Goal: Task Accomplishment & Management: Complete application form

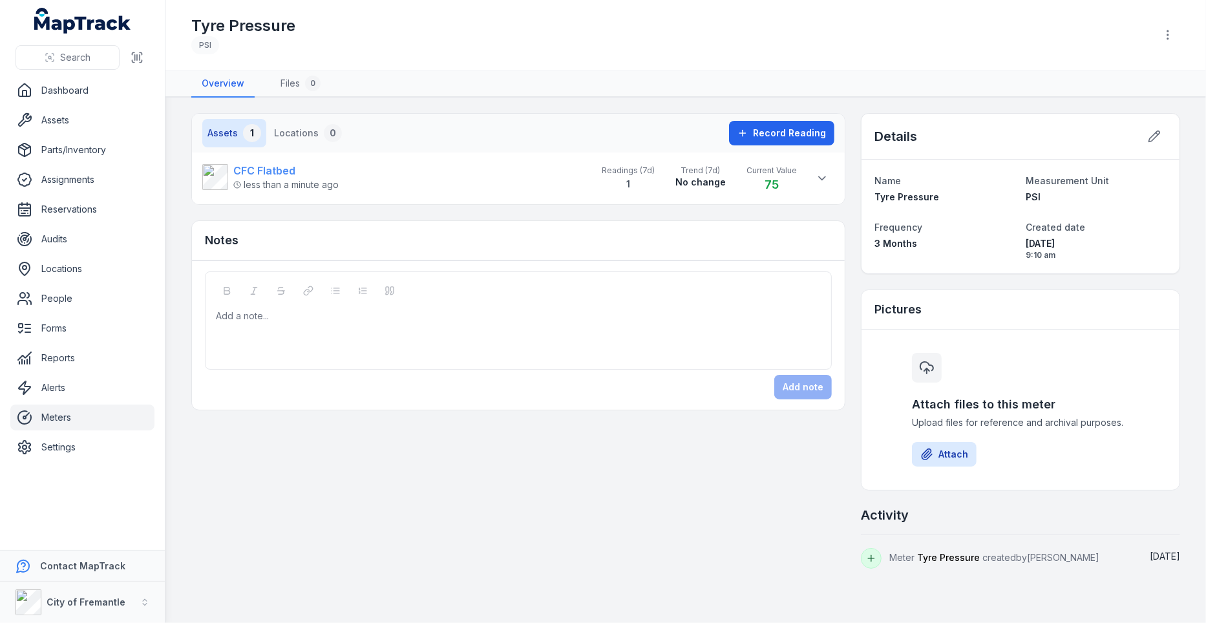
click at [295, 176] on strong "CFC Flatbed" at bounding box center [285, 171] width 105 height 16
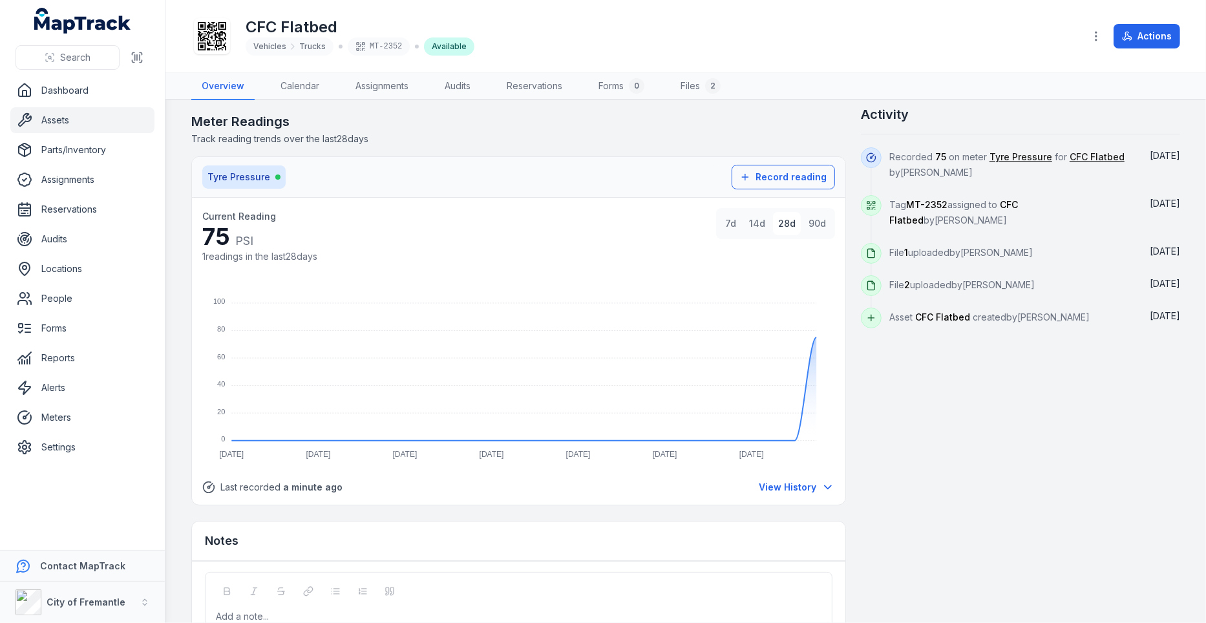
scroll to position [606, 0]
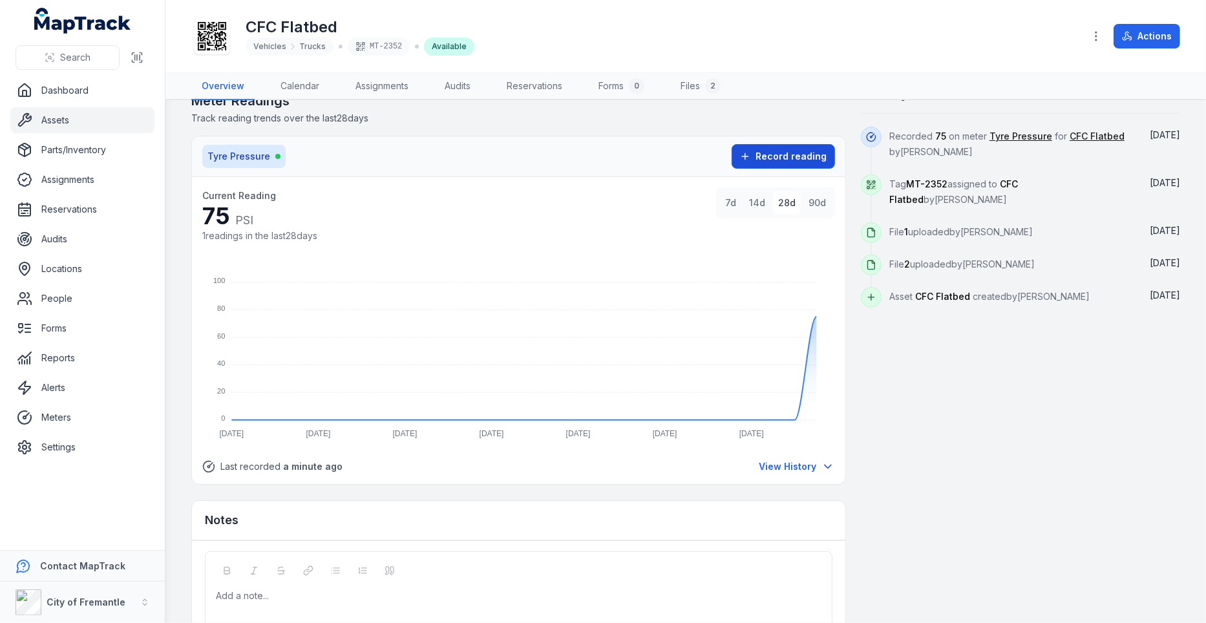
click at [762, 150] on span "Record reading" at bounding box center [790, 156] width 71 height 13
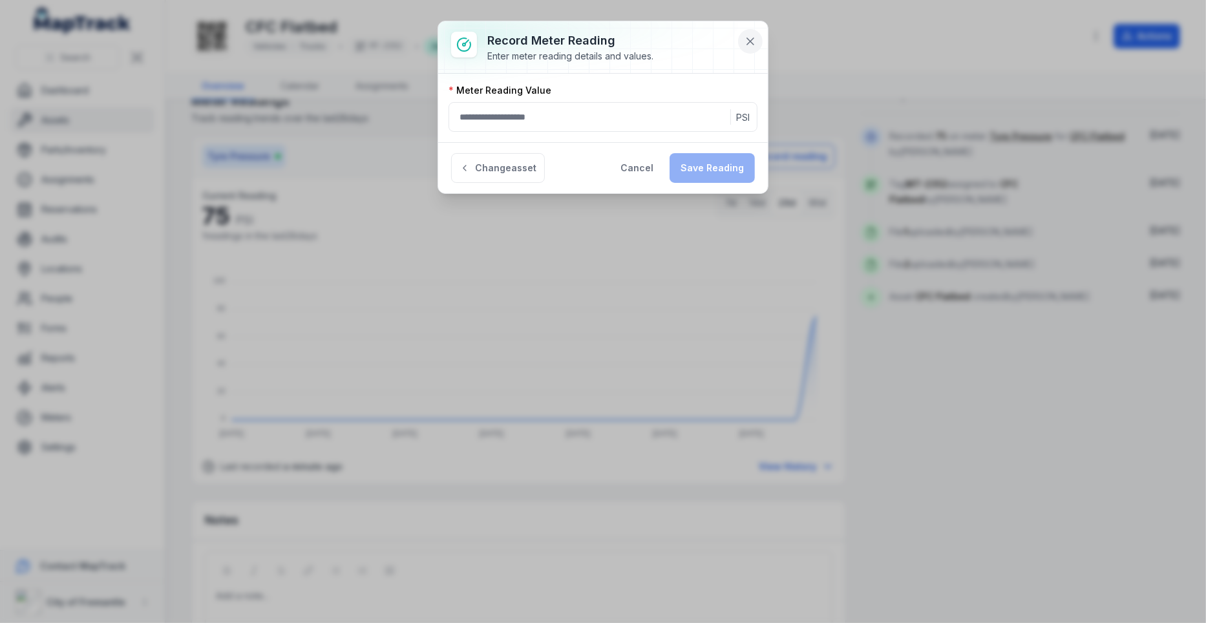
click at [750, 45] on icon at bounding box center [750, 41] width 13 height 13
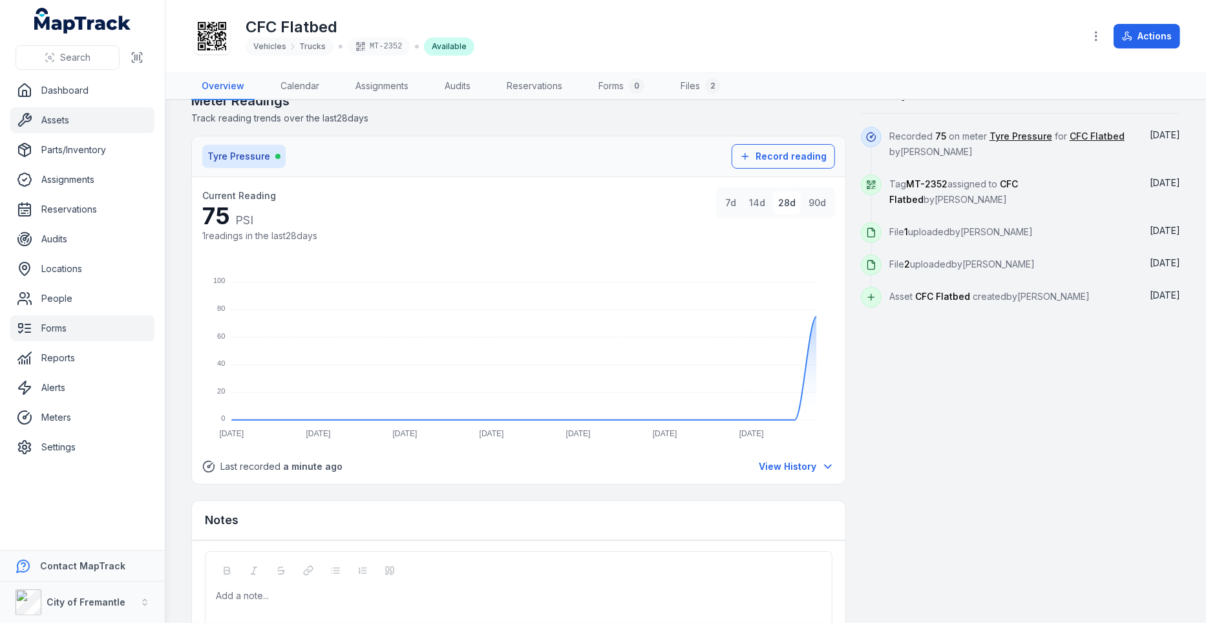
click at [50, 325] on link "Forms" at bounding box center [82, 328] width 144 height 26
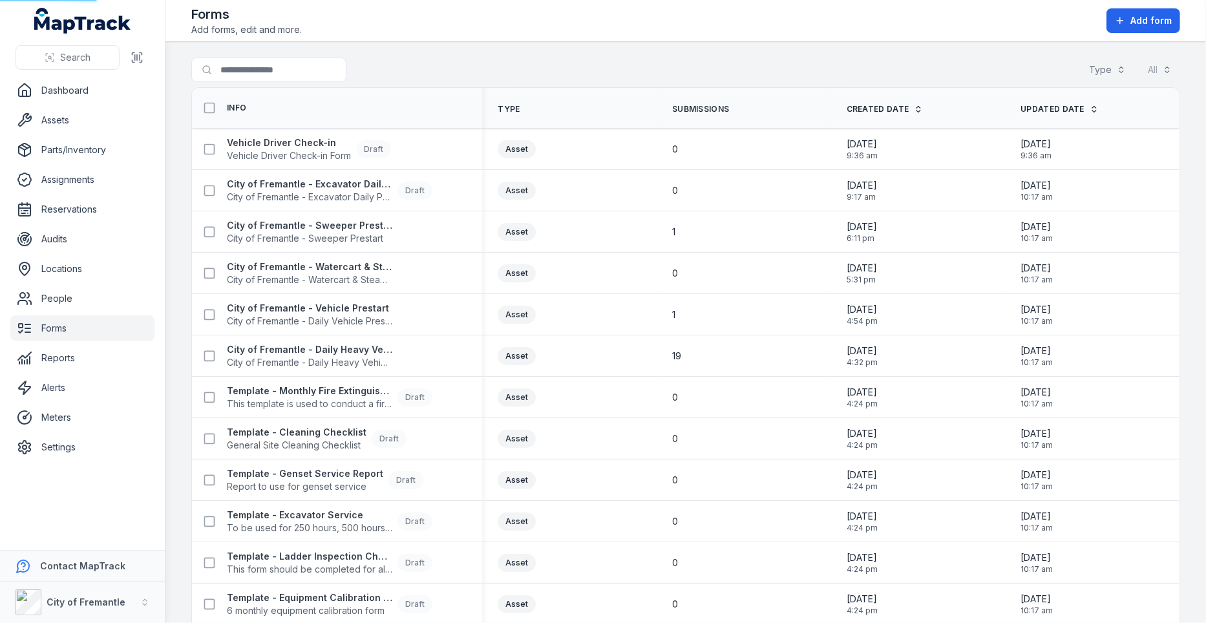
click at [991, 370] on div "[DATE] 4:32 pm" at bounding box center [918, 356] width 174 height 34
click at [270, 140] on strong "Vehicle Driver Check-in" at bounding box center [289, 142] width 124 height 13
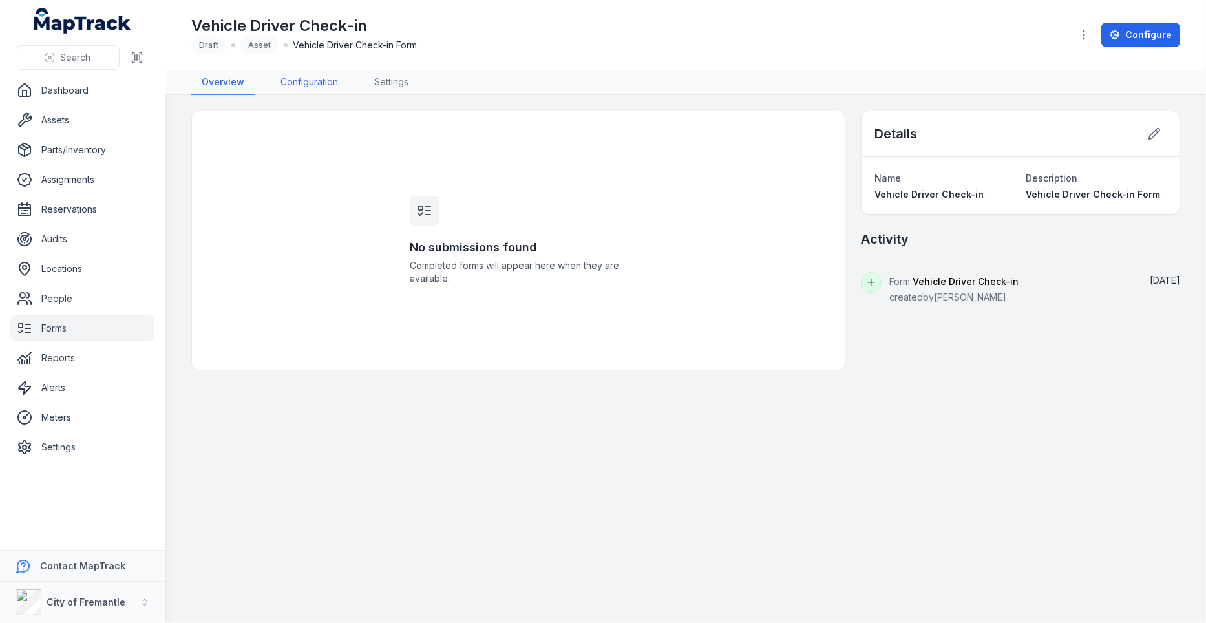
click at [331, 75] on link "Configuration" at bounding box center [309, 82] width 78 height 25
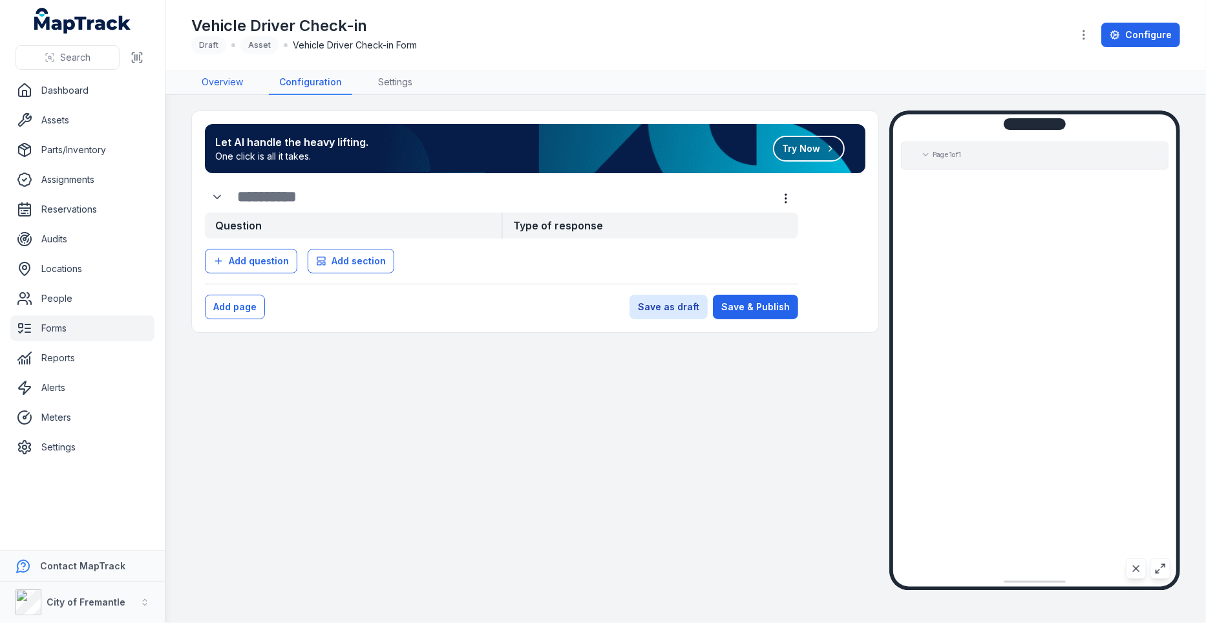
click at [223, 83] on link "Overview" at bounding box center [222, 82] width 62 height 25
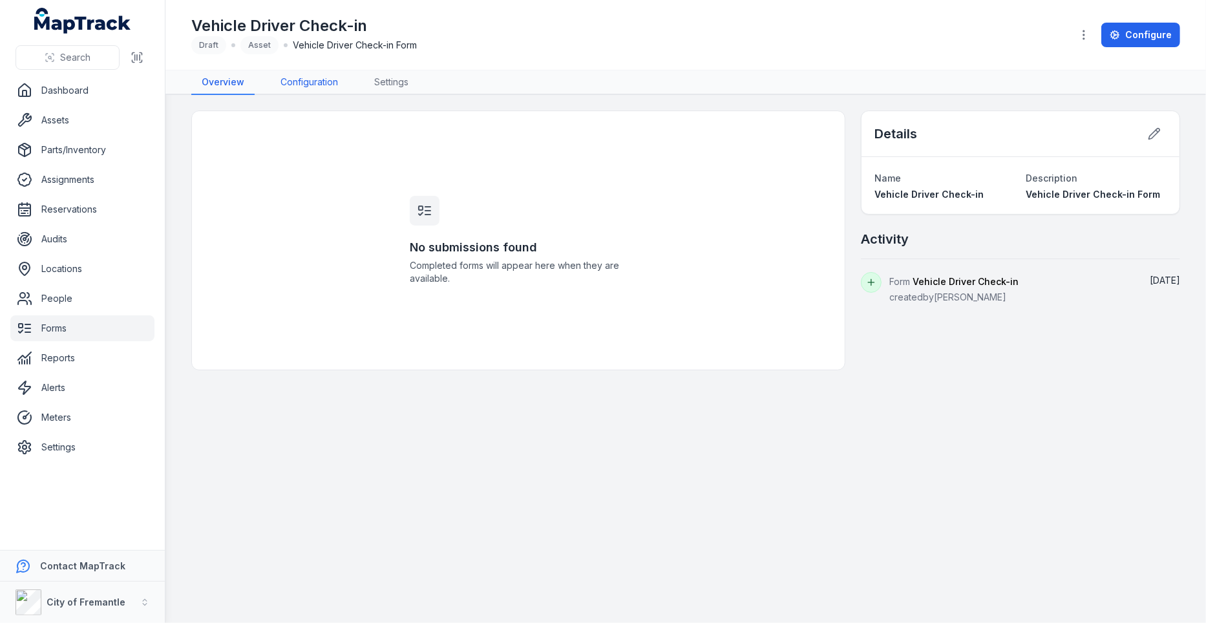
click at [319, 82] on link "Configuration" at bounding box center [309, 82] width 78 height 25
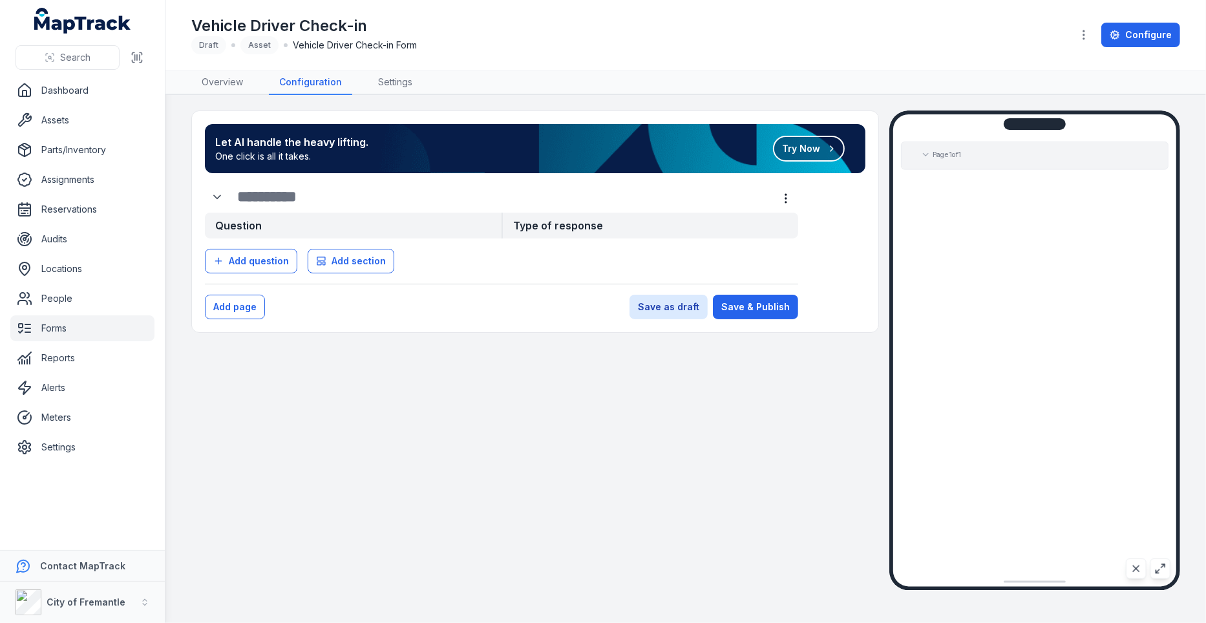
click at [796, 137] on button "Try Now" at bounding box center [809, 149] width 72 height 26
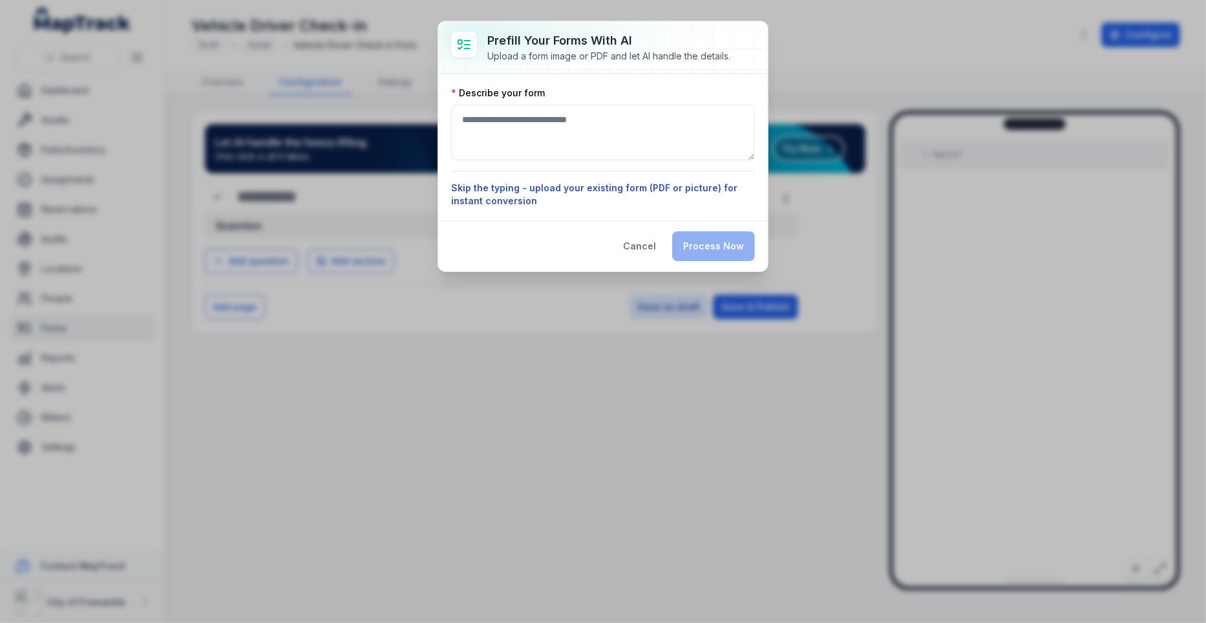
click at [555, 190] on button "Skip the typing - upload your existing form (PDF or picture) for instant conver…" at bounding box center [603, 195] width 304 height 26
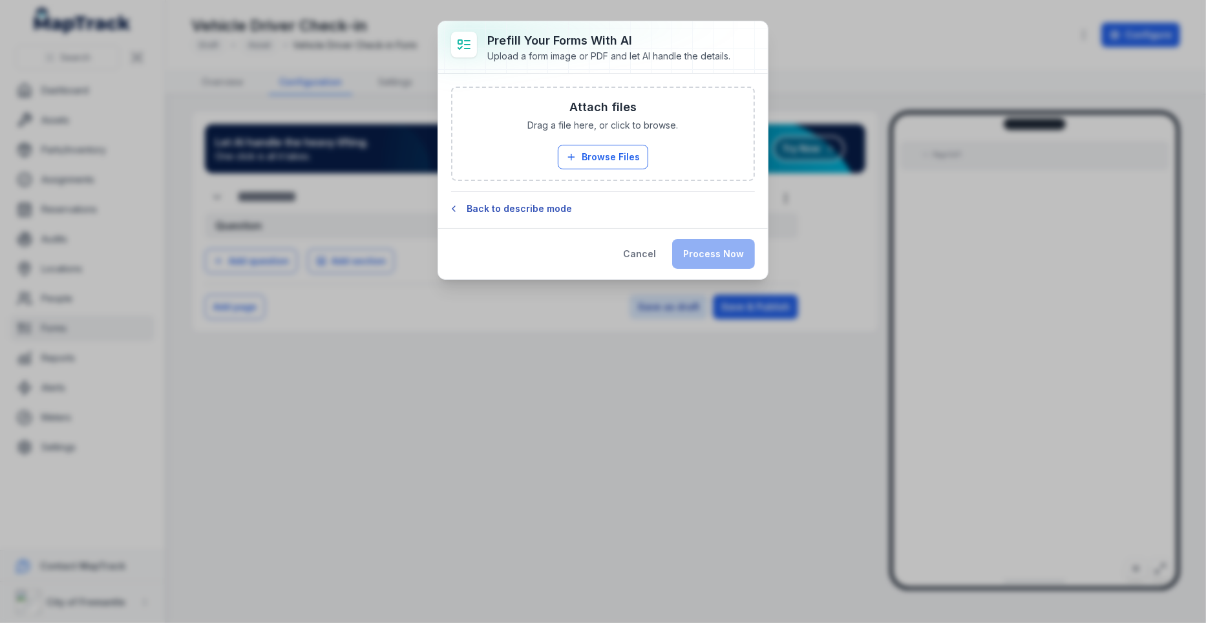
click at [479, 205] on button "Back to describe mode" at bounding box center [603, 208] width 304 height 13
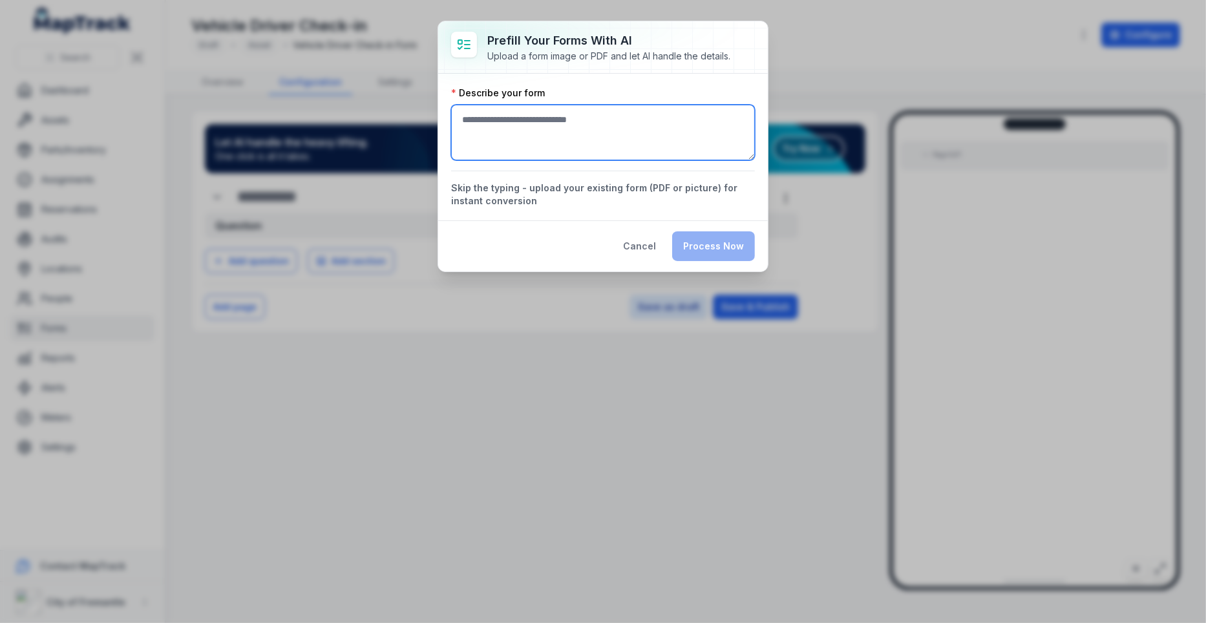
click at [561, 143] on textarea ":r5u:-form-item-label" at bounding box center [603, 133] width 304 height 56
click at [700, 116] on textarea "**********" at bounding box center [603, 132] width 304 height 55
click at [742, 134] on textarea "**********" at bounding box center [603, 132] width 304 height 55
type textarea "**********"
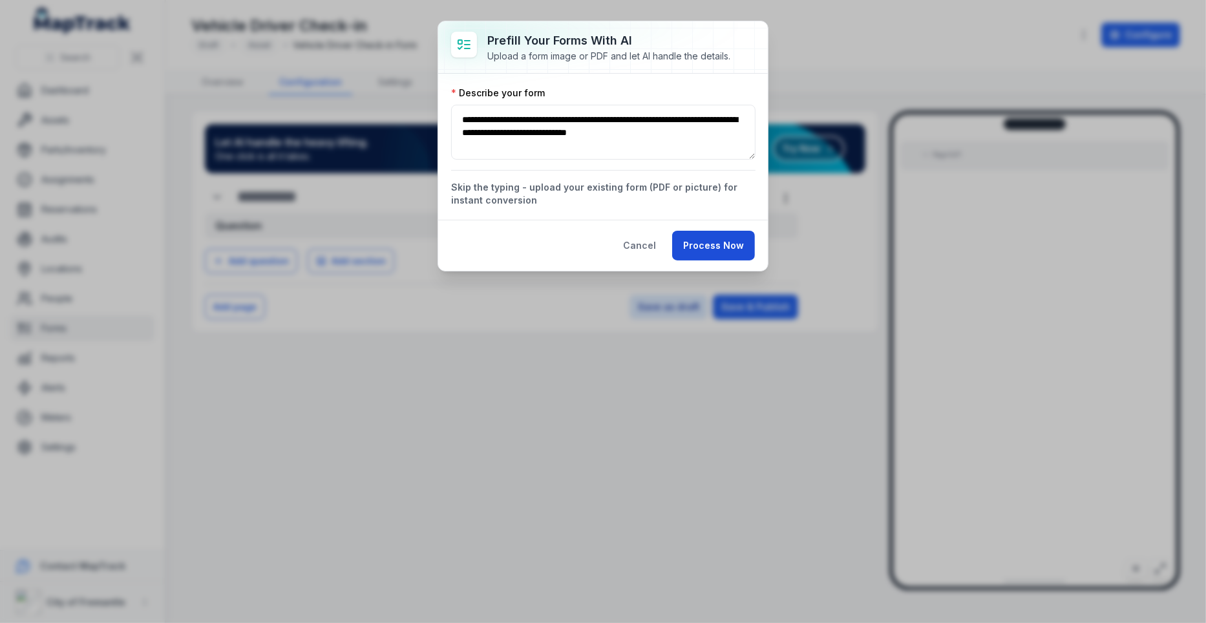
click at [730, 235] on button "Process Now" at bounding box center [713, 246] width 83 height 30
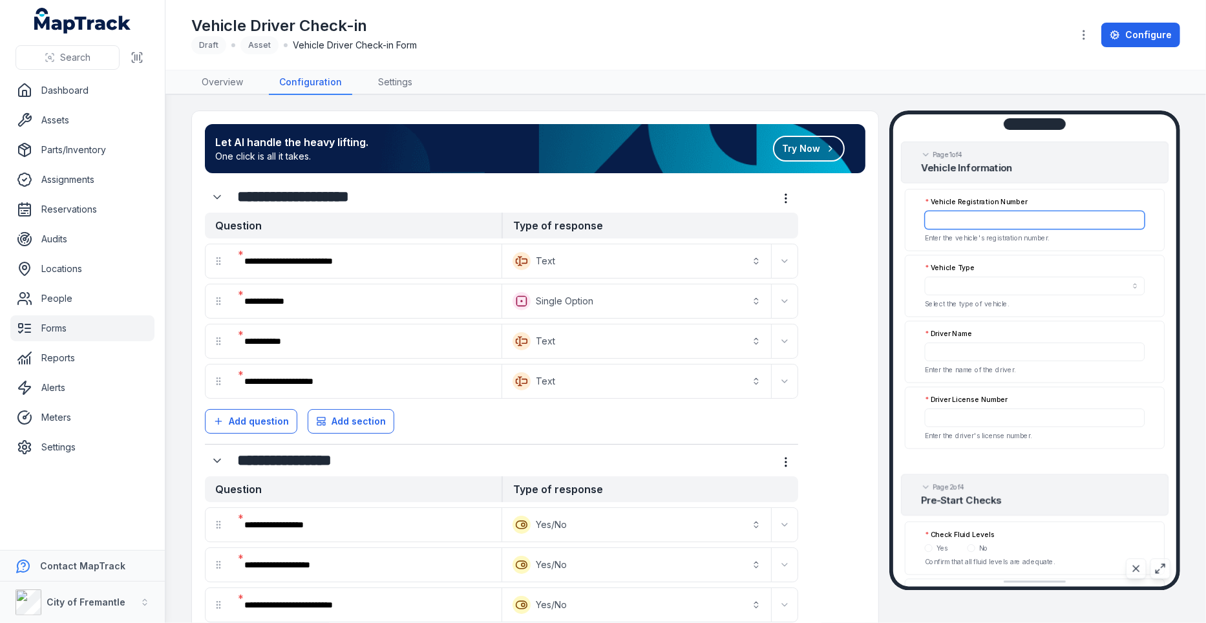
click at [961, 211] on input ":ra0:-form-item-label" at bounding box center [1035, 220] width 220 height 19
click at [978, 280] on button "button" at bounding box center [1035, 286] width 220 height 19
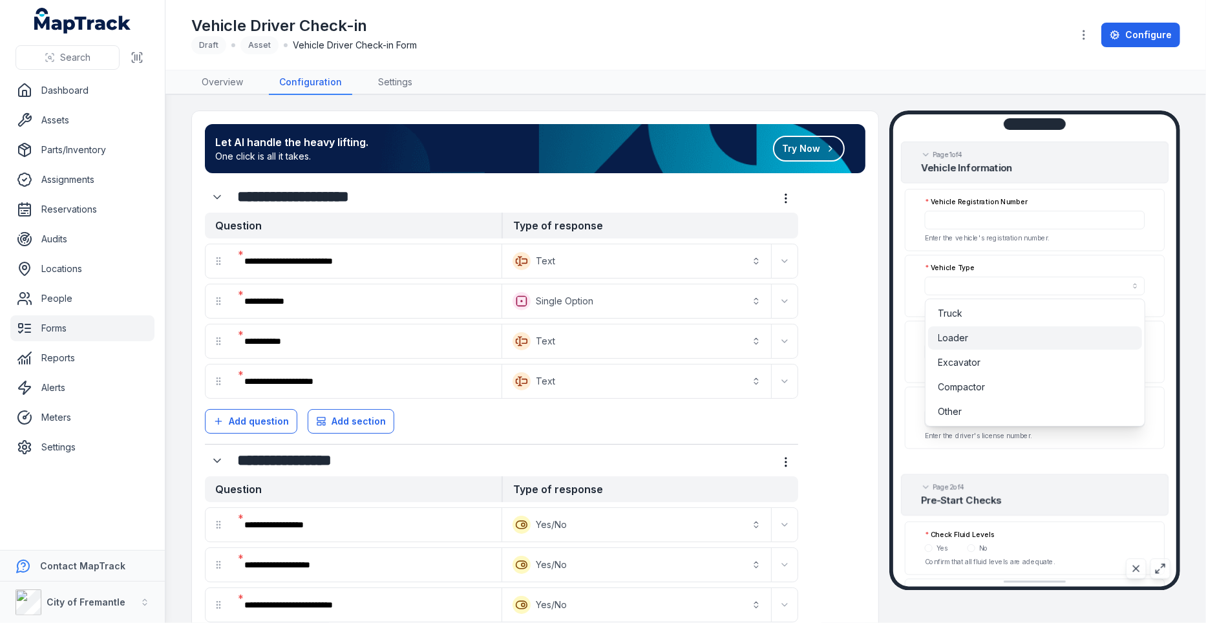
click at [978, 337] on div "Loader" at bounding box center [1034, 337] width 193 height 13
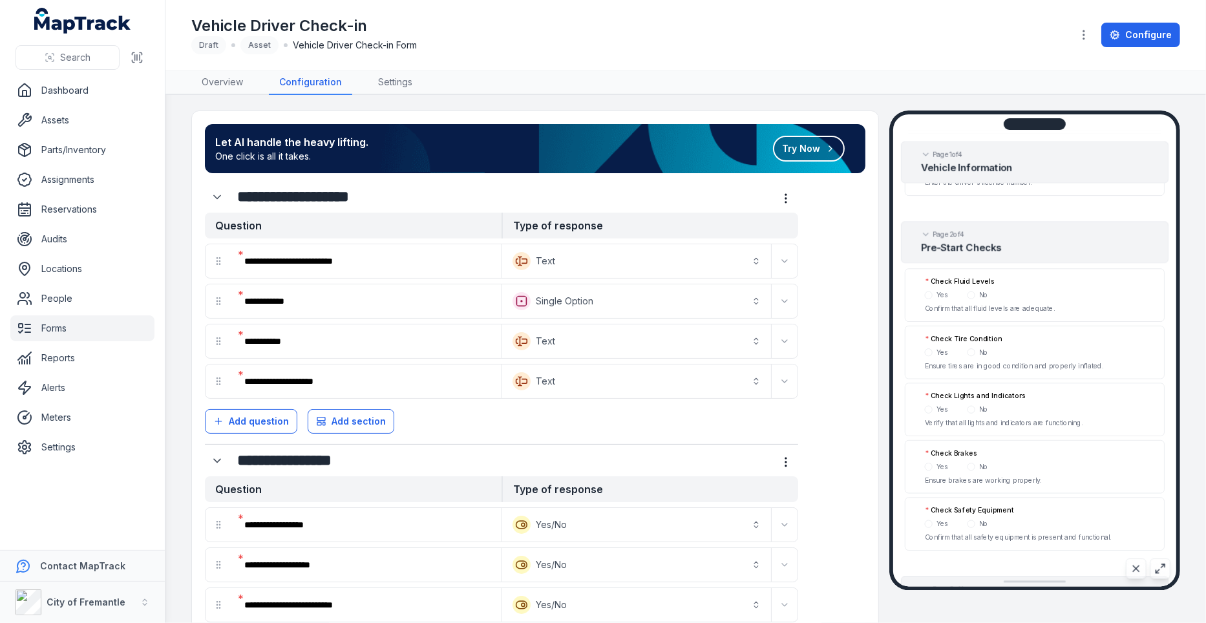
scroll to position [354, 0]
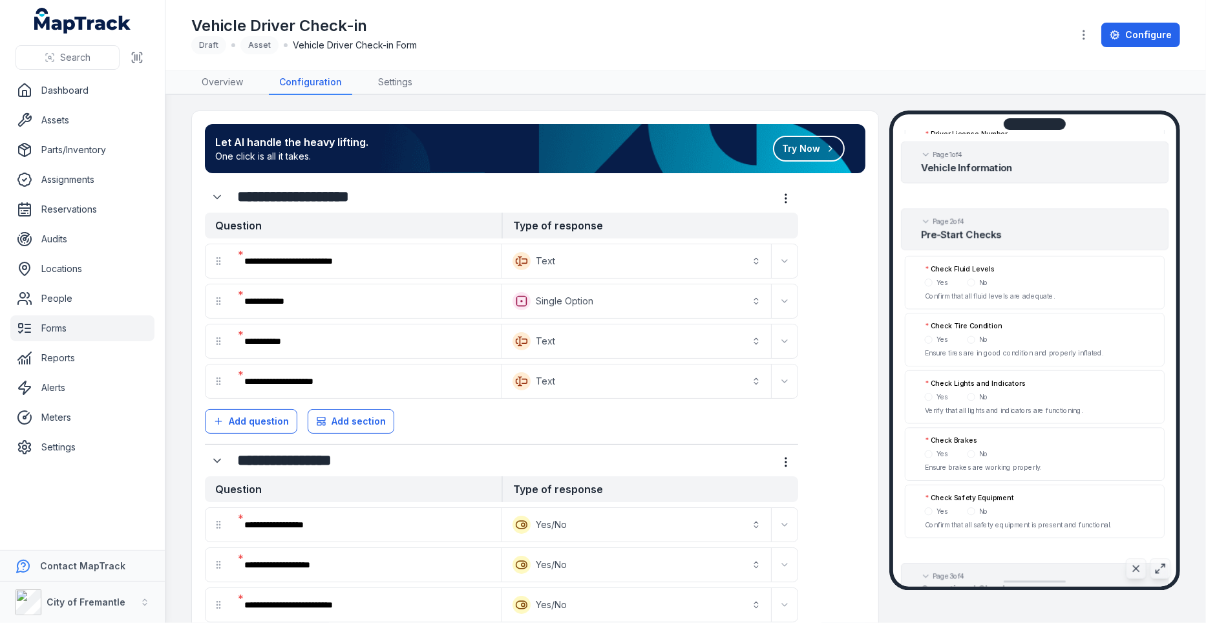
click at [929, 278] on span at bounding box center [929, 282] width 8 height 8
click at [934, 335] on div "Yes" at bounding box center [936, 340] width 23 height 10
click at [930, 336] on span at bounding box center [929, 340] width 8 height 8
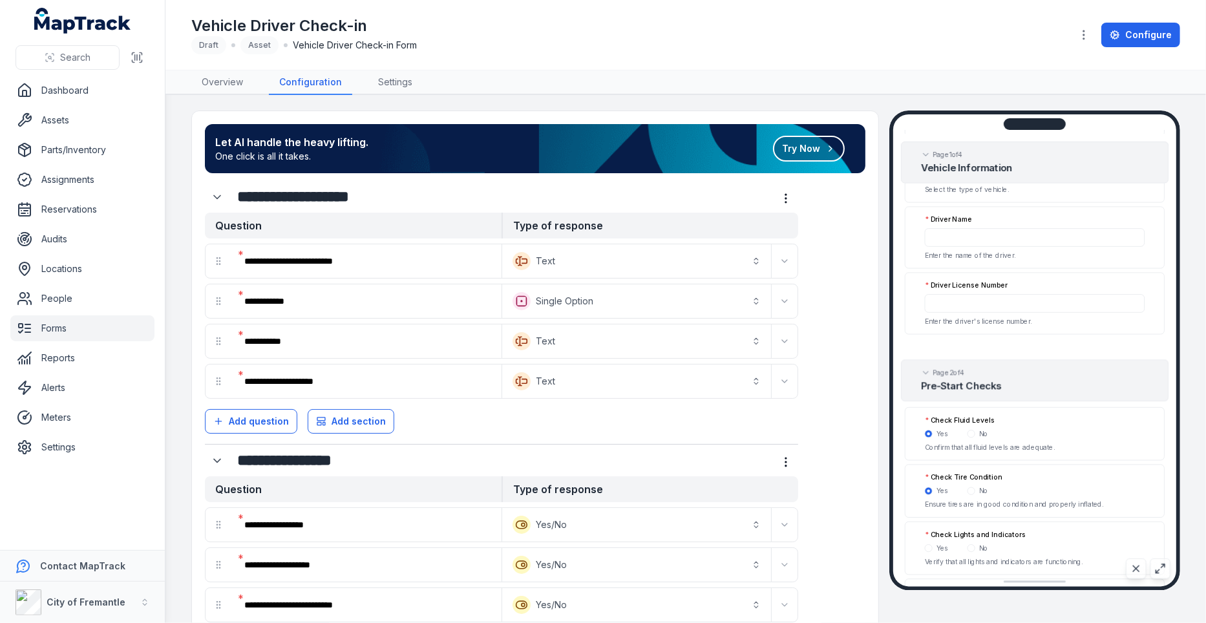
scroll to position [0, 0]
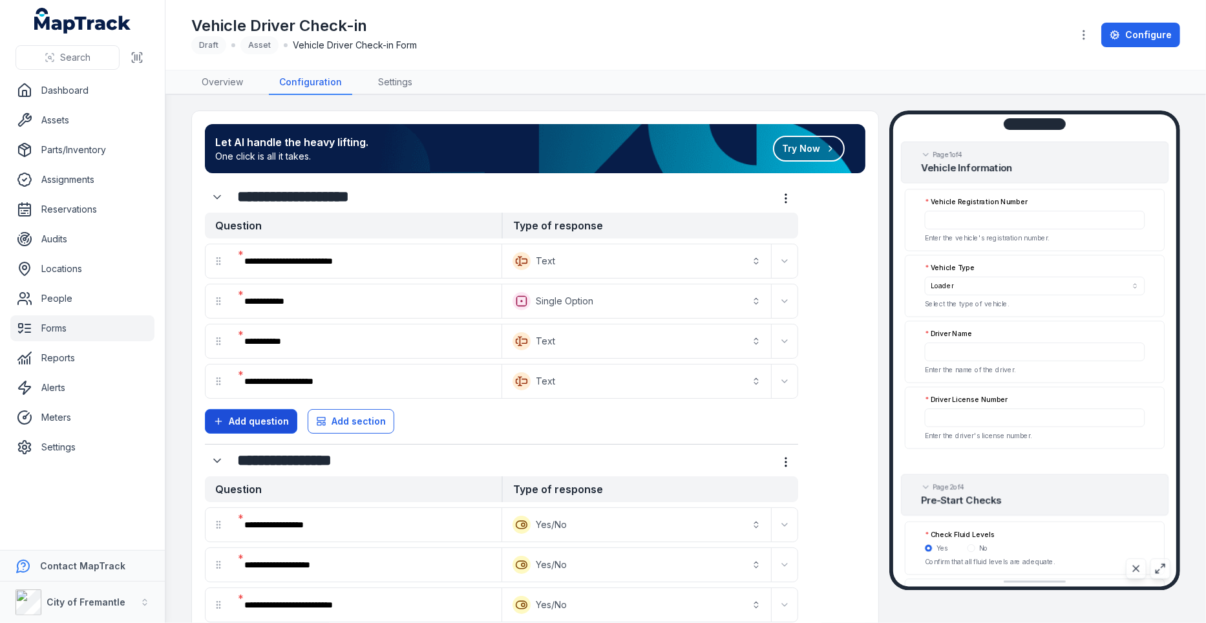
click at [260, 415] on span "Add question" at bounding box center [259, 421] width 60 height 13
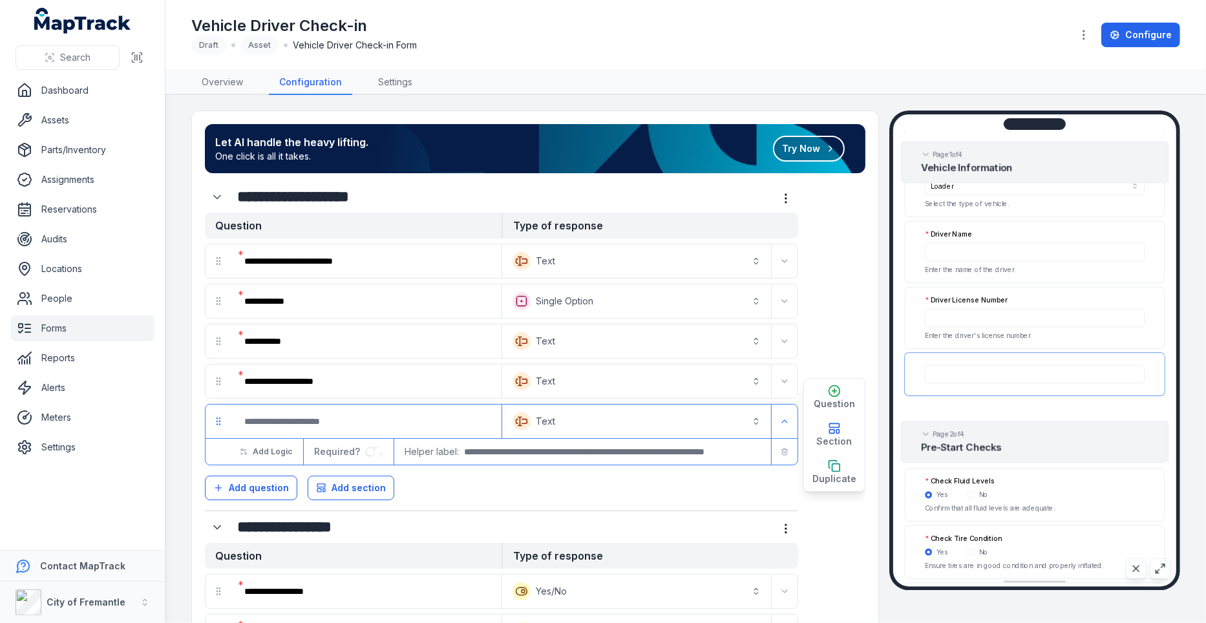
scroll to position [149, 0]
type input "**********"
click at [538, 417] on button "Text *******" at bounding box center [637, 421] width 264 height 28
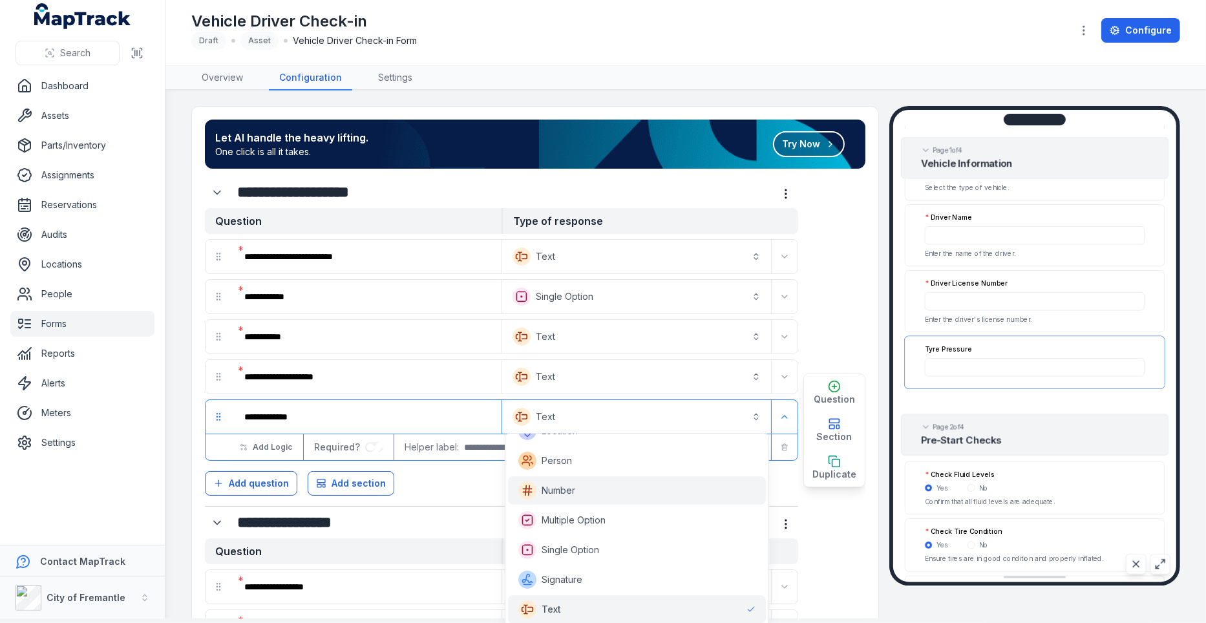
scroll to position [344, 0]
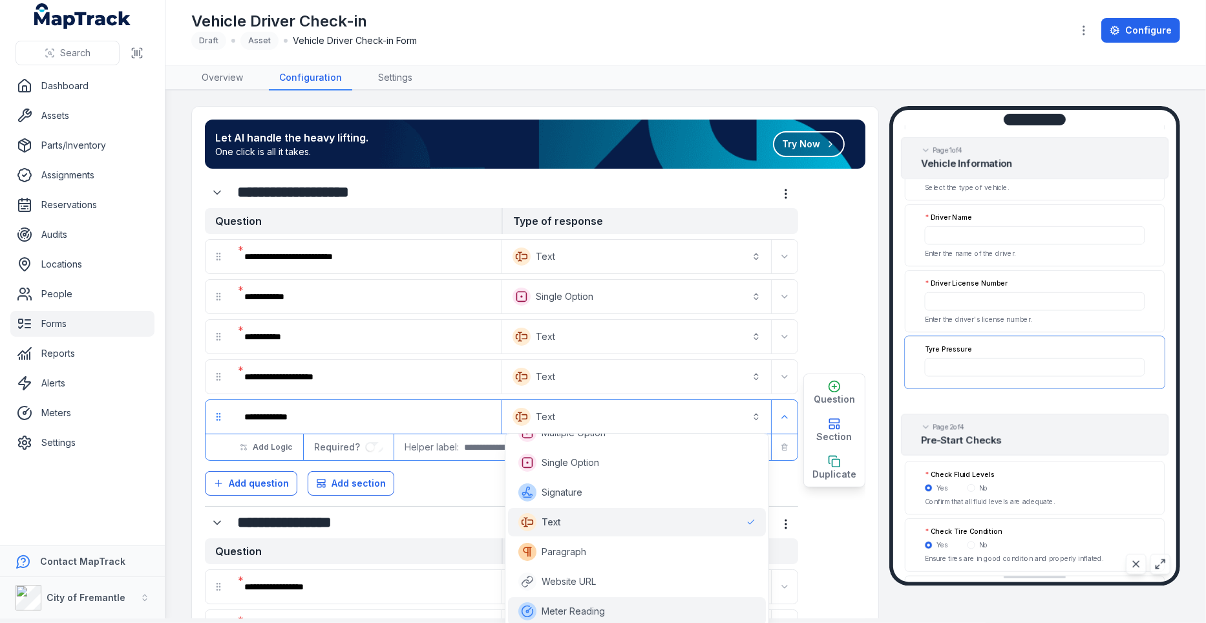
click at [576, 614] on span "Meter Reading" at bounding box center [572, 611] width 63 height 13
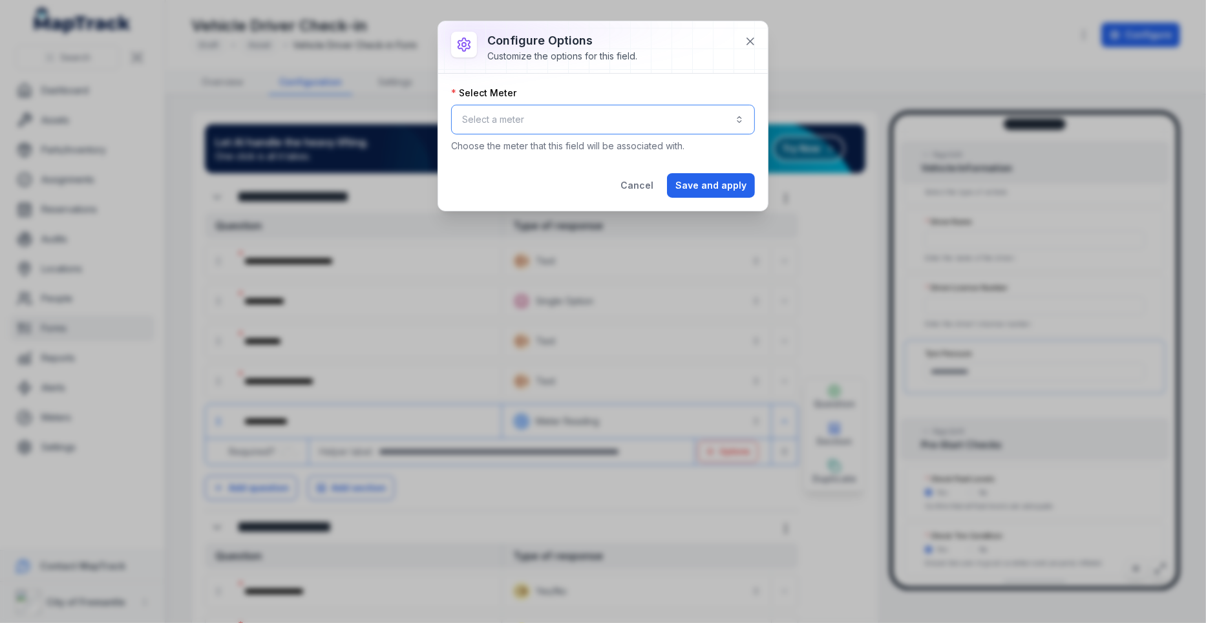
click at [624, 114] on button "Select a meter" at bounding box center [603, 120] width 304 height 30
click at [591, 155] on div "Tyre Pressure" at bounding box center [610, 153] width 262 height 13
click at [688, 178] on button "Save and apply" at bounding box center [711, 185] width 88 height 25
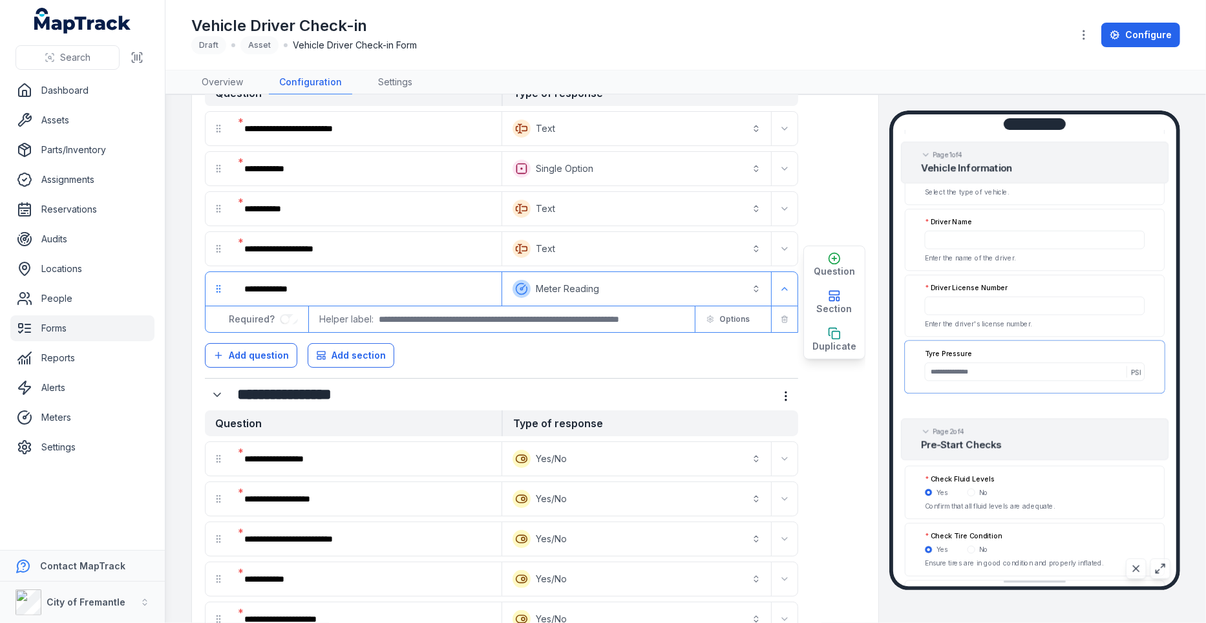
scroll to position [291, 0]
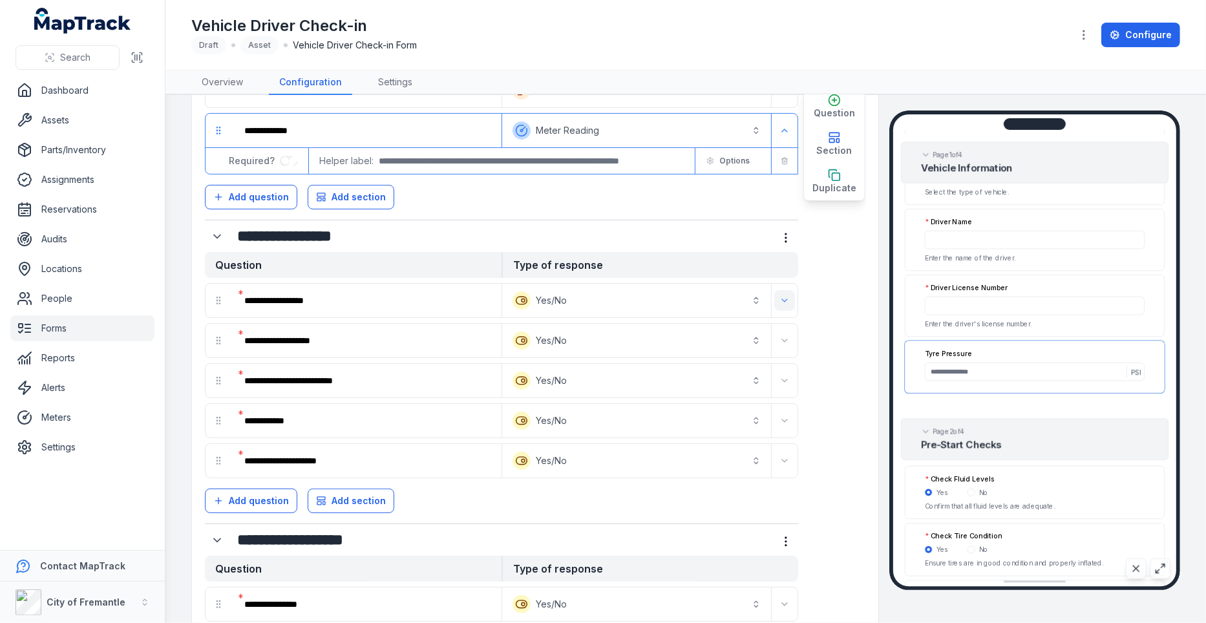
click at [779, 295] on icon "Expand" at bounding box center [784, 300] width 10 height 10
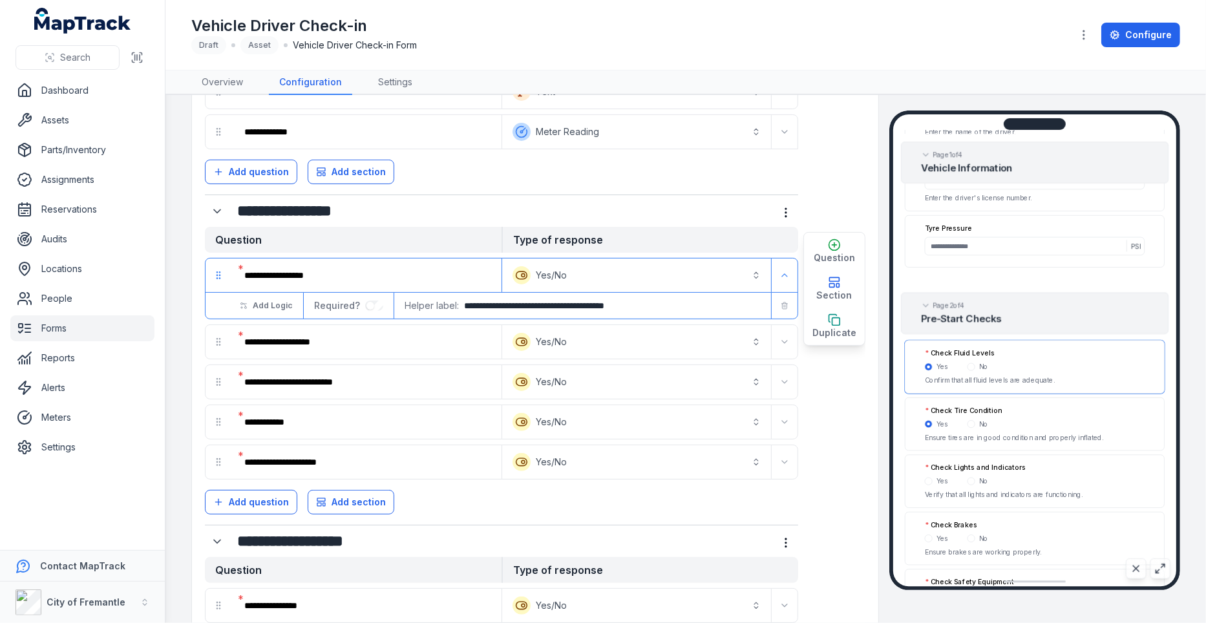
scroll to position [322, 0]
click at [283, 304] on span "Add Logic" at bounding box center [272, 305] width 39 height 10
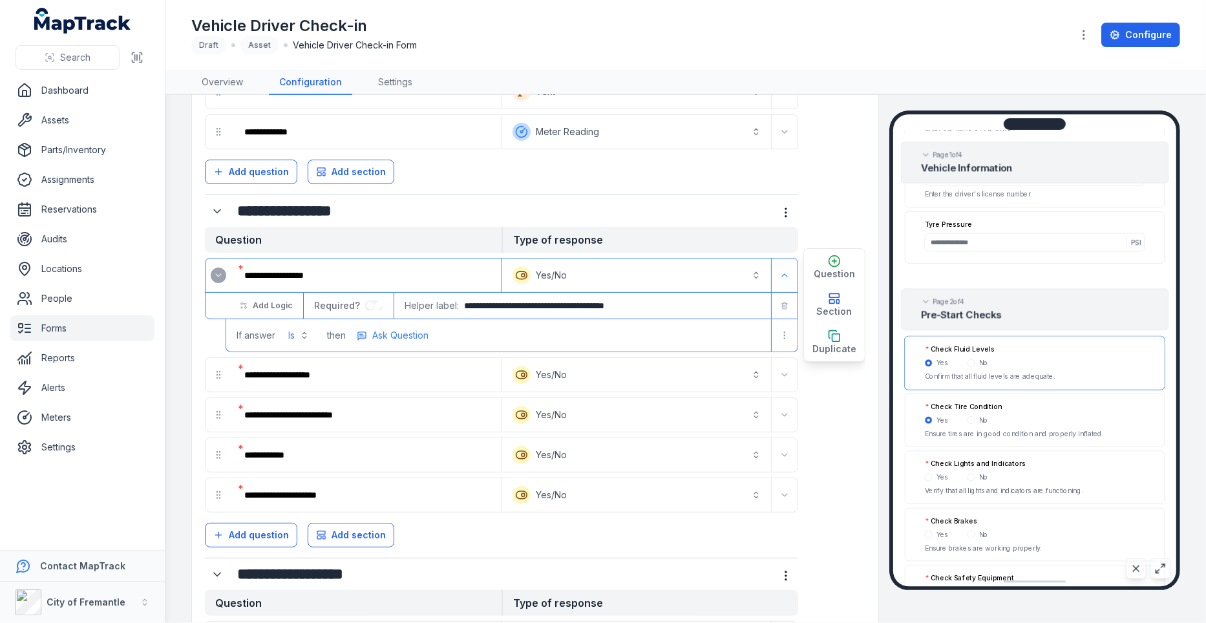
click at [294, 336] on button "Is" at bounding box center [298, 335] width 36 height 23
click at [299, 380] on div "Is not" at bounding box center [249, 386] width 107 height 13
click at [419, 332] on span "Ask Question" at bounding box center [416, 335] width 56 height 13
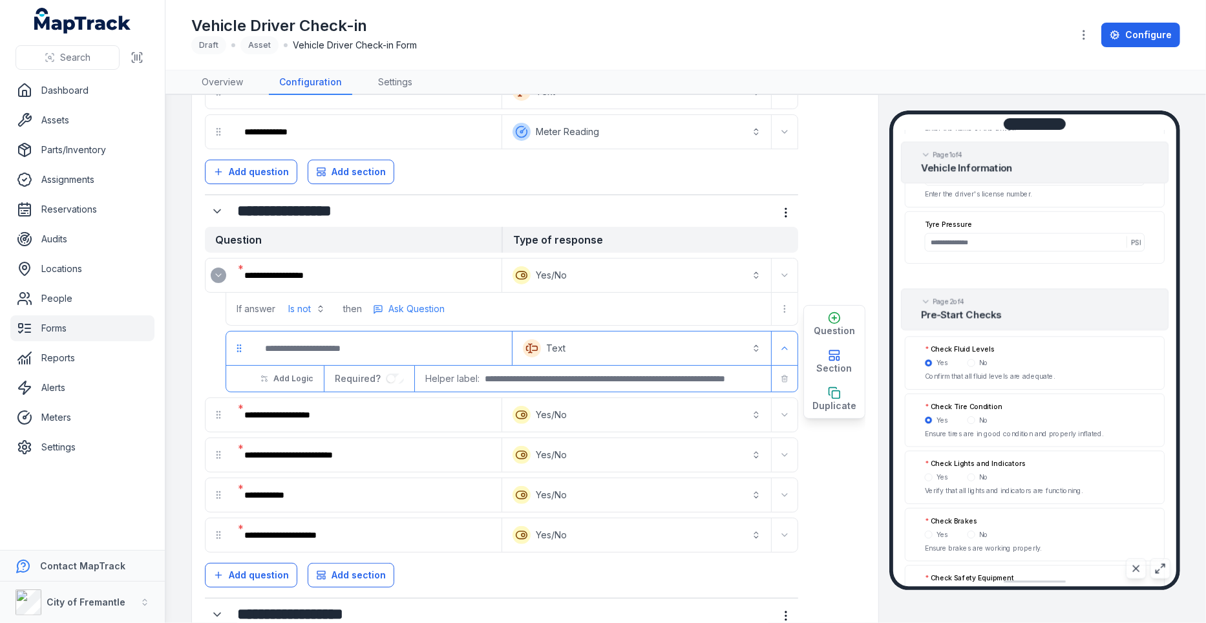
click at [410, 348] on input ":r1of:-form-item-label" at bounding box center [382, 348] width 255 height 28
type input "*"
type input "**********"
click at [379, 306] on icon "more-detail" at bounding box center [378, 310] width 8 height 8
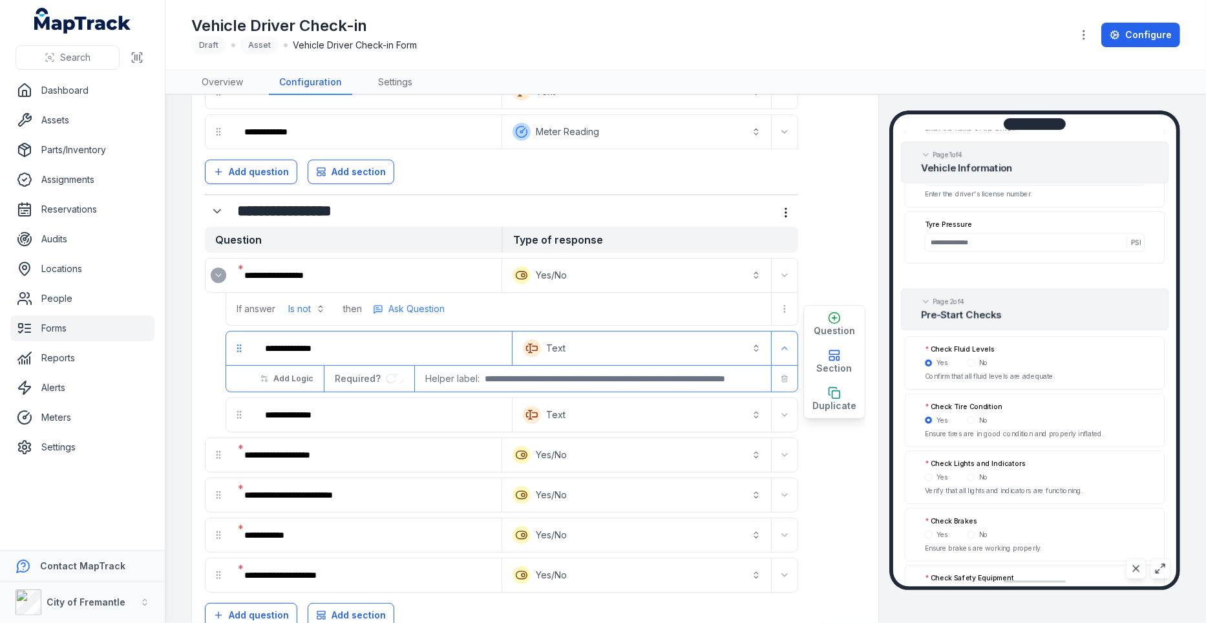
type input "**********"
click at [602, 338] on button "Text *******" at bounding box center [641, 348] width 253 height 28
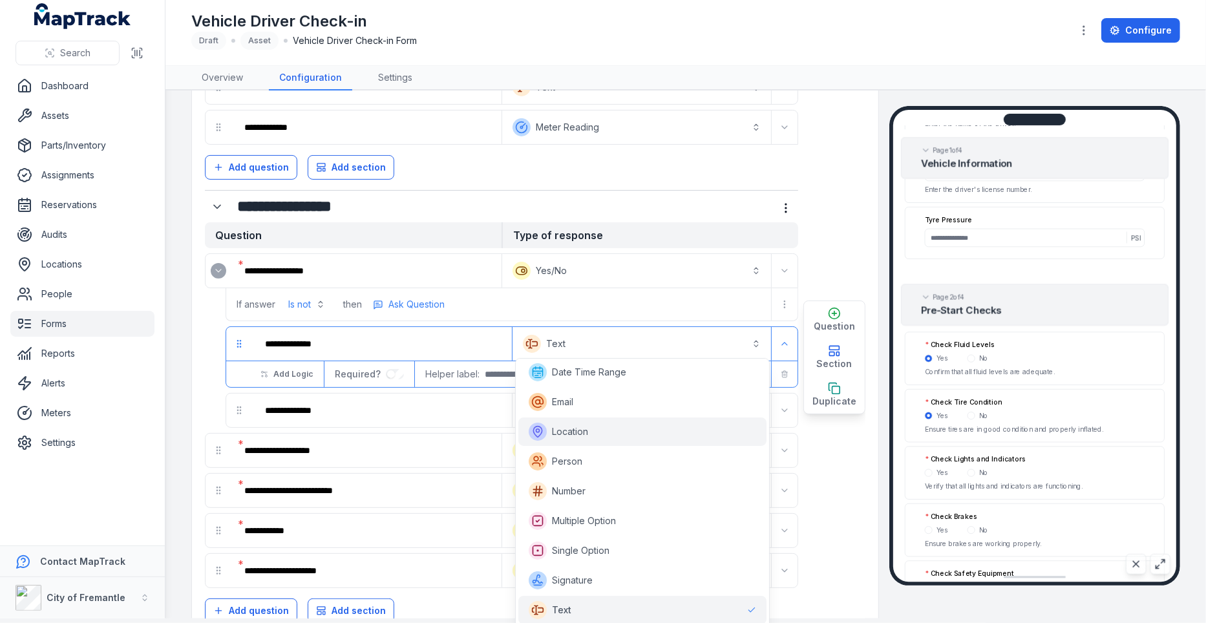
scroll to position [0, 0]
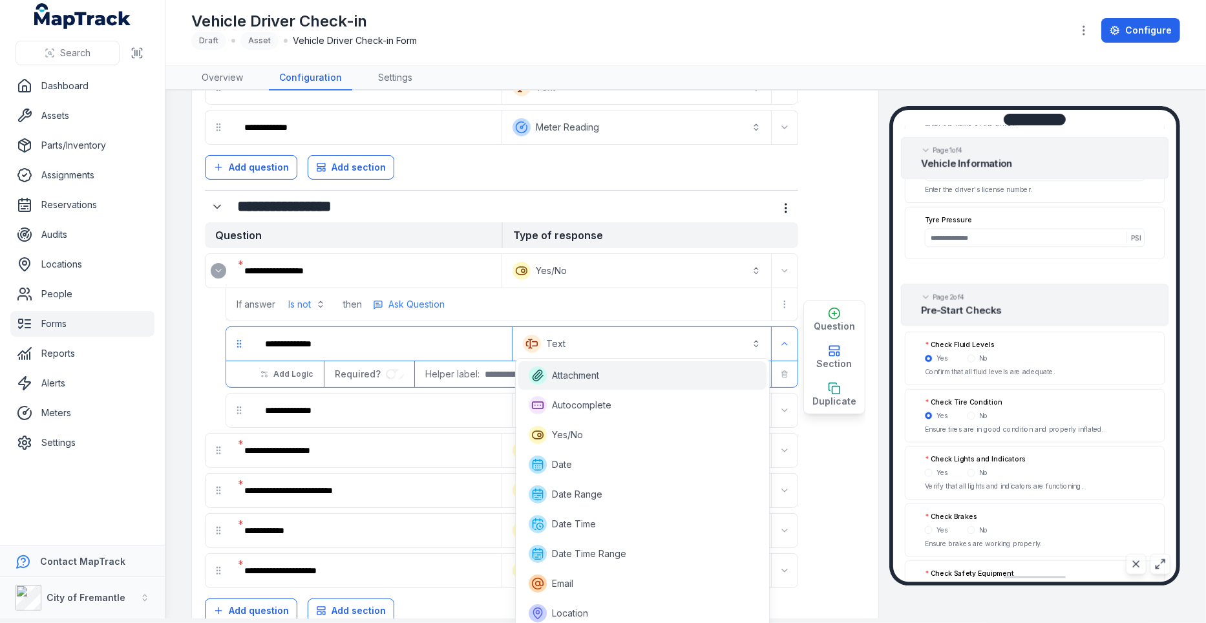
click at [589, 378] on span "Attachment" at bounding box center [575, 375] width 47 height 13
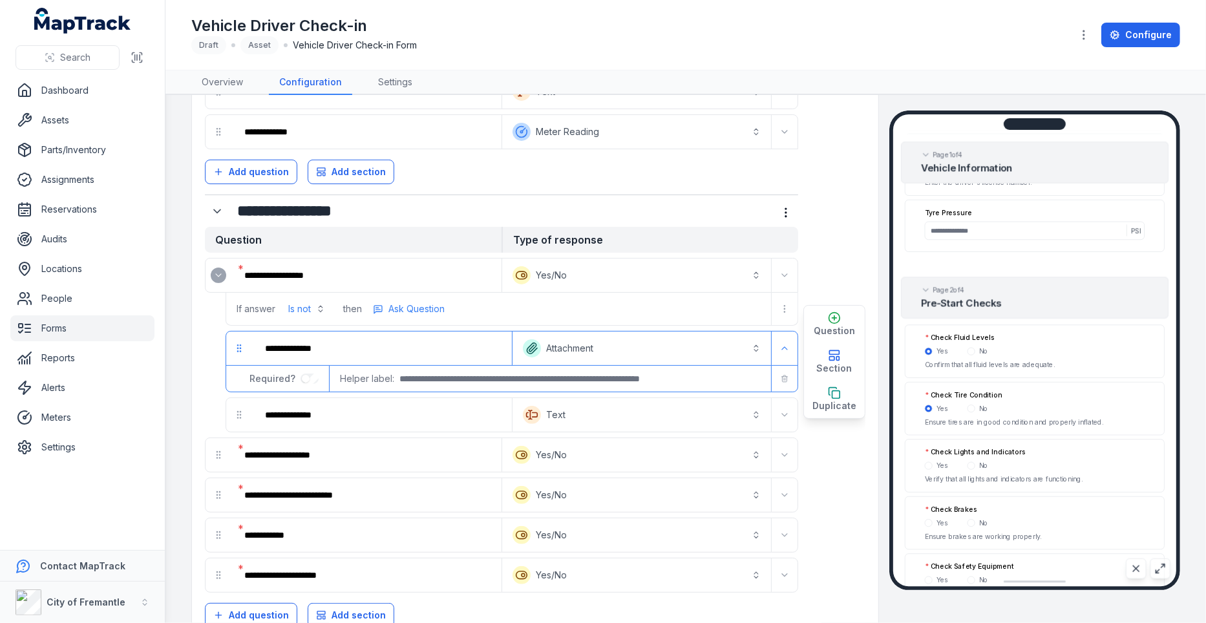
scroll to position [341, 0]
click at [970, 345] on span at bounding box center [971, 349] width 8 height 8
click at [926, 348] on div "Yes" at bounding box center [936, 349] width 23 height 10
click at [925, 345] on span at bounding box center [929, 349] width 8 height 8
click at [848, 280] on div "**********" at bounding box center [532, 488] width 655 height 1194
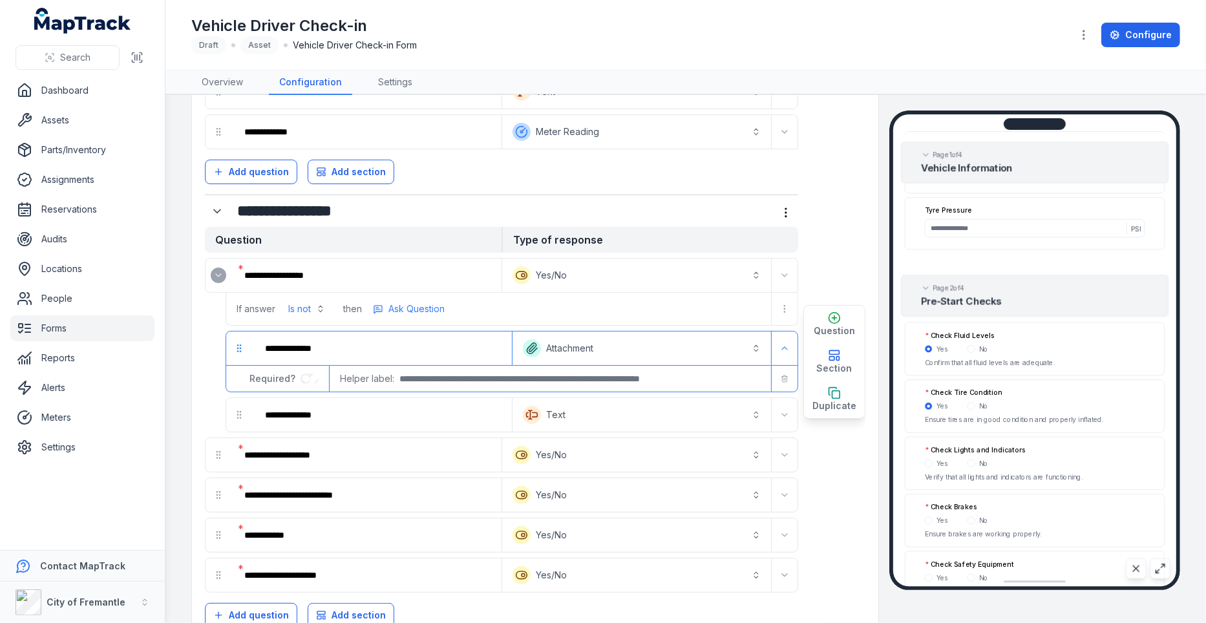
click at [965, 344] on div "Yes No" at bounding box center [1035, 349] width 220 height 10
click at [971, 345] on span at bounding box center [971, 349] width 8 height 8
click at [851, 251] on div "**********" at bounding box center [532, 488] width 655 height 1194
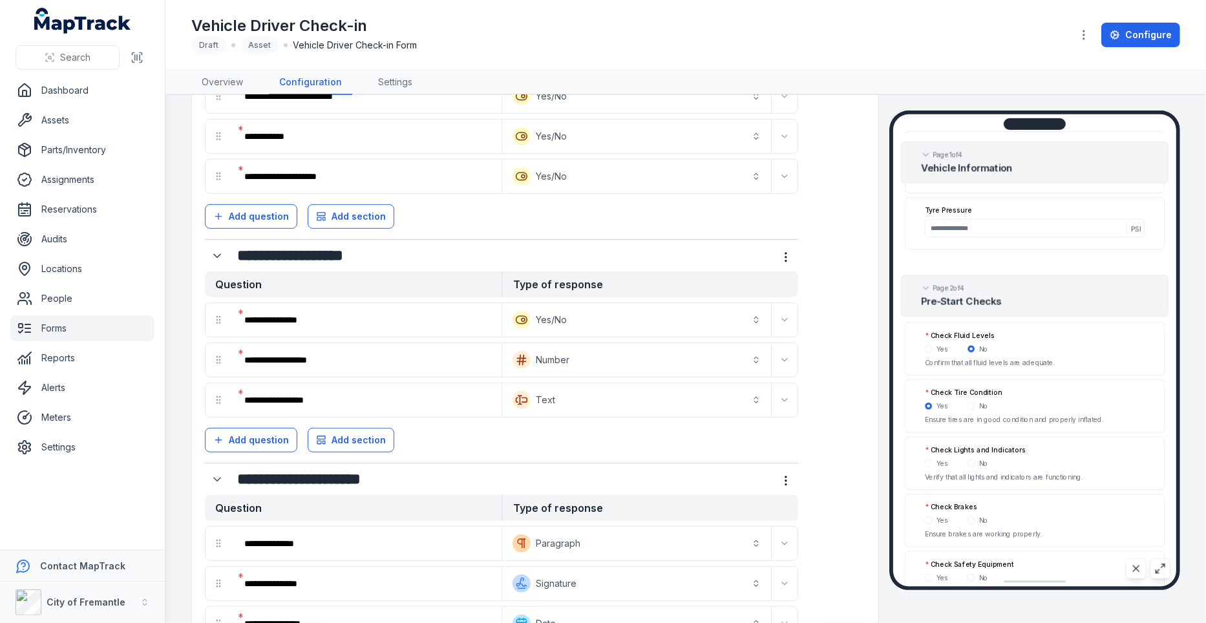
scroll to position [801, 0]
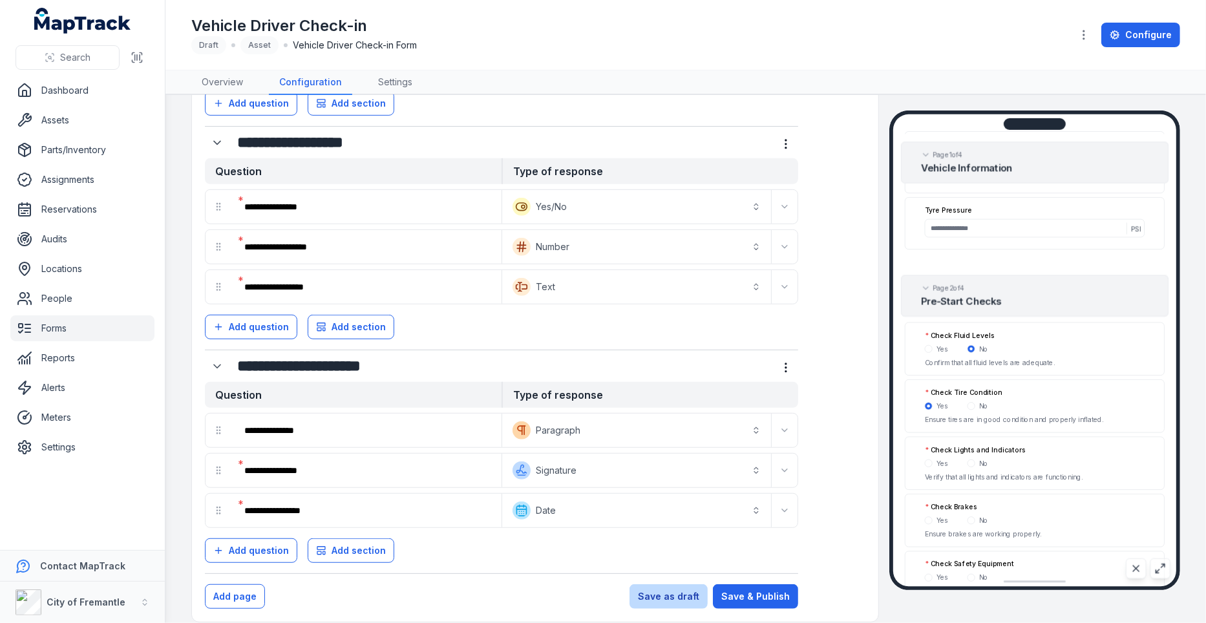
click at [678, 584] on button "Save as draft" at bounding box center [668, 596] width 78 height 25
